Goal: Browse casually

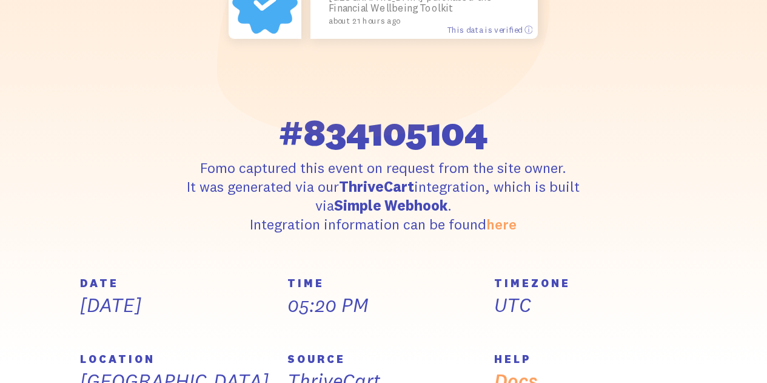
scroll to position [243, 0]
click at [508, 218] on link "here" at bounding box center [501, 224] width 30 height 18
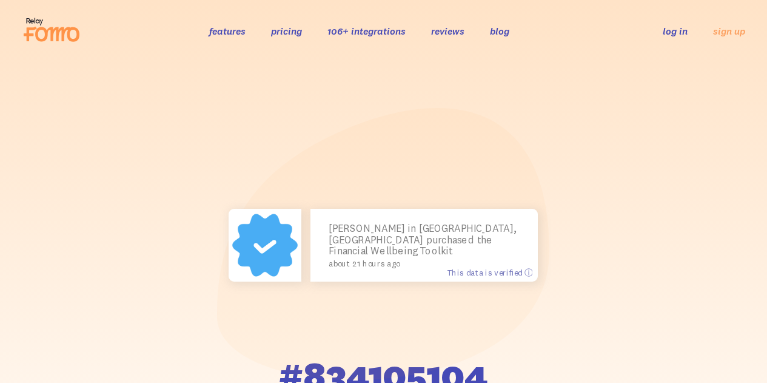
scroll to position [0, 0]
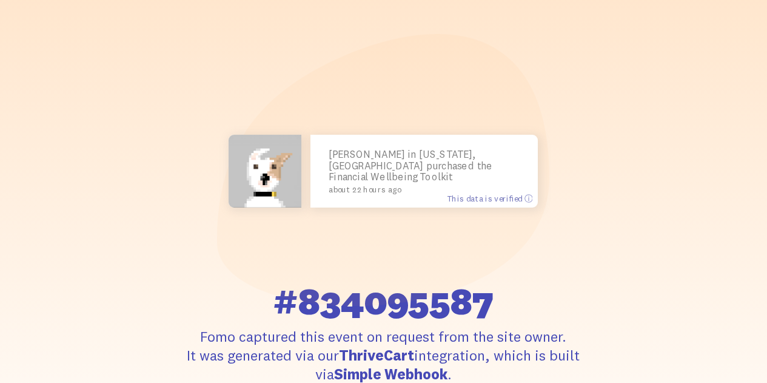
scroll to position [61, 0]
